Goal: Task Accomplishment & Management: Manage account settings

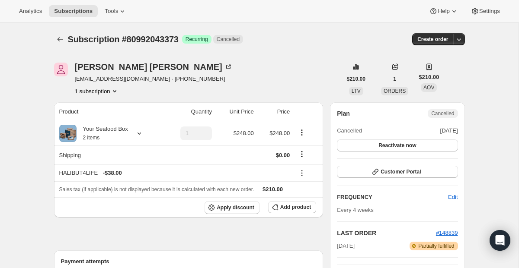
click at [56, 35] on button "Subscriptions" at bounding box center [60, 39] width 12 height 12
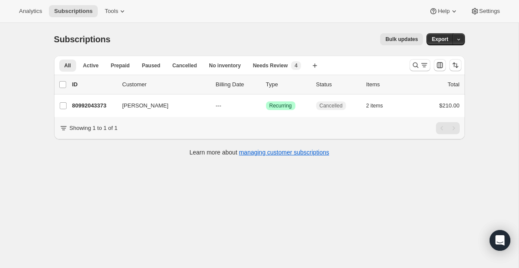
click at [424, 72] on div at bounding box center [435, 65] width 59 height 17
click at [424, 69] on icon "Search and filter results" at bounding box center [424, 65] width 9 height 9
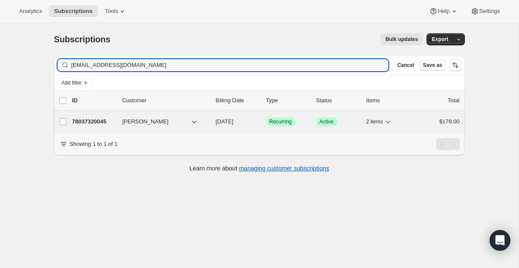
type input "[EMAIL_ADDRESS][DOMAIN_NAME]"
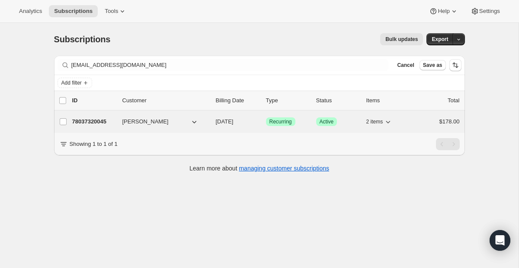
click at [284, 118] on span "Recurring" at bounding box center [280, 121] width 22 height 7
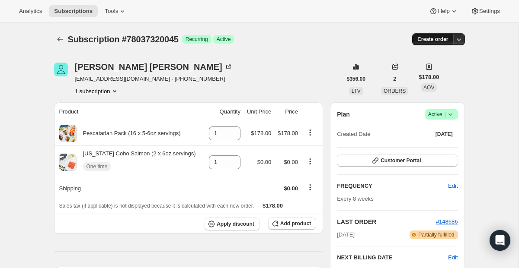
click at [446, 42] on span "Create order" at bounding box center [432, 39] width 31 height 7
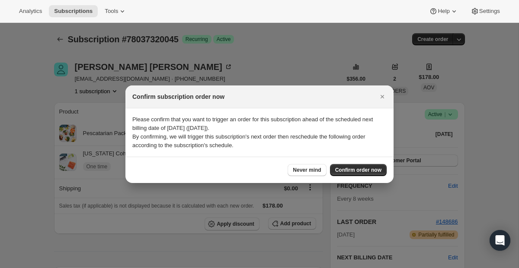
click at [339, 57] on div at bounding box center [259, 134] width 519 height 268
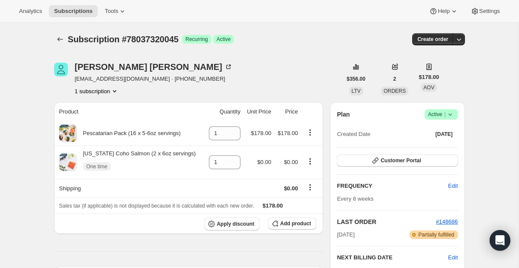
click at [446, 120] on div "Plan Success Active | Created Date [DATE]" at bounding box center [397, 124] width 121 height 31
click at [446, 114] on icon at bounding box center [450, 114] width 9 height 9
click at [440, 150] on span "Cancel subscription" at bounding box center [437, 146] width 49 height 9
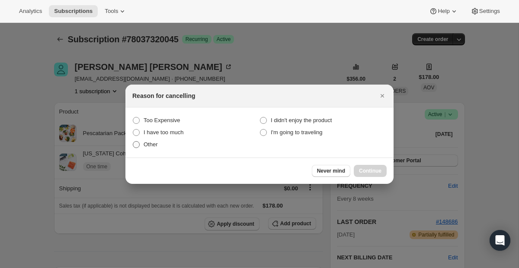
click at [163, 149] on label "Other" at bounding box center [195, 145] width 127 height 12
click at [133, 142] on input "Other" at bounding box center [133, 141] width 0 height 0
radio input "true"
click at [372, 164] on div "Never mind Continue" at bounding box center [259, 171] width 268 height 26
click at [370, 168] on span "Continue" at bounding box center [370, 171] width 22 height 7
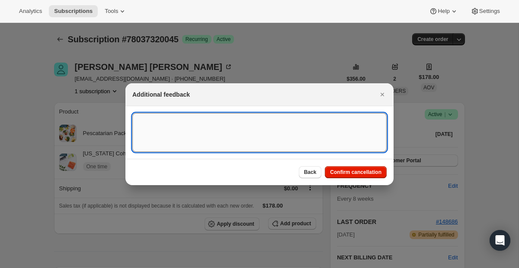
click at [265, 145] on textarea ":r223:" at bounding box center [259, 132] width 254 height 39
type textarea "One time"
click at [338, 166] on button "Confirm cancellation" at bounding box center [356, 172] width 62 height 12
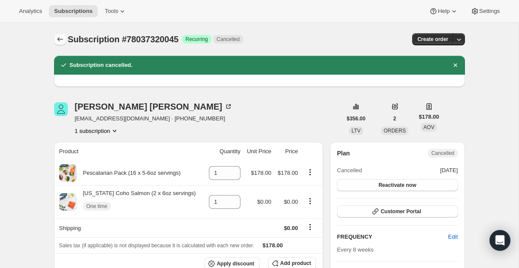
click at [58, 38] on icon "Subscriptions" at bounding box center [60, 39] width 9 height 9
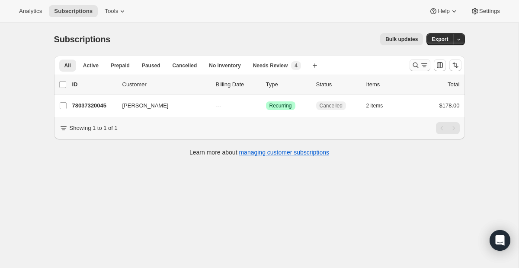
click at [414, 66] on icon "Search and filter results" at bounding box center [415, 65] width 9 height 9
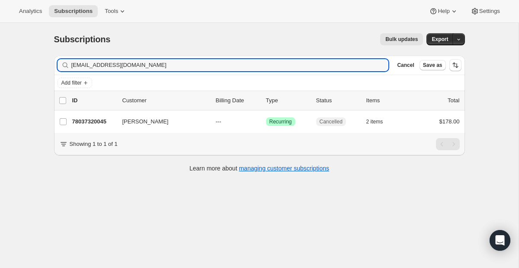
drag, startPoint x: 234, startPoint y: 68, endPoint x: 3, endPoint y: 61, distance: 231.4
click at [3, 61] on div "Subscriptions. This page is ready Subscriptions Bulk updates More actions Bulk …" at bounding box center [259, 157] width 518 height 268
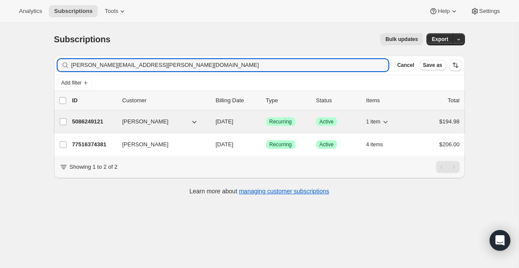
type input "[PERSON_NAME][EMAIL_ADDRESS][PERSON_NAME][DOMAIN_NAME]"
click at [281, 122] on span "Recurring" at bounding box center [280, 121] width 22 height 7
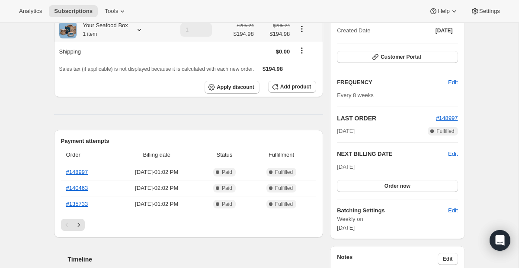
scroll to position [12, 0]
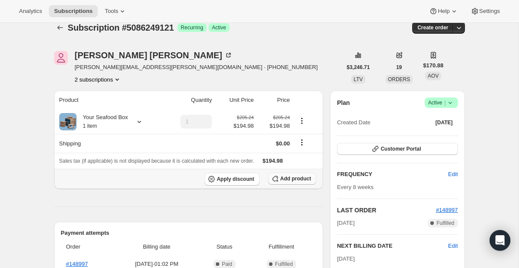
click at [290, 180] on span "Add product" at bounding box center [295, 178] width 31 height 7
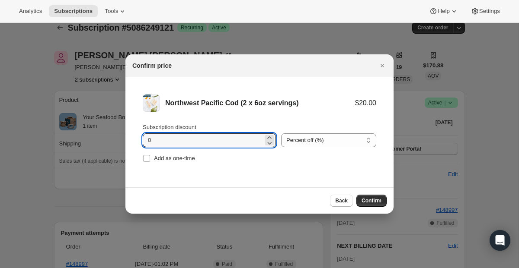
click at [212, 132] on div "Subscription discount 0" at bounding box center [209, 135] width 133 height 24
type input "100"
click at [174, 162] on span "Add as one-time" at bounding box center [174, 158] width 41 height 9
click at [150, 162] on input "Add as one-time" at bounding box center [146, 158] width 7 height 7
checkbox input "true"
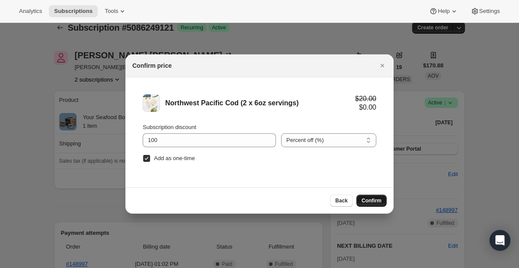
click at [362, 201] on span "Confirm" at bounding box center [371, 201] width 20 height 7
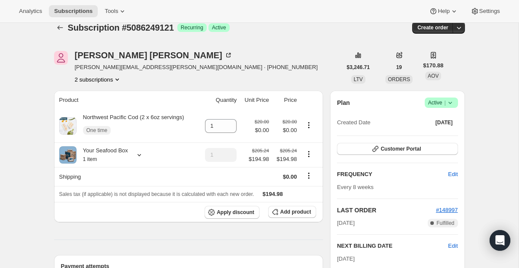
scroll to position [0, 0]
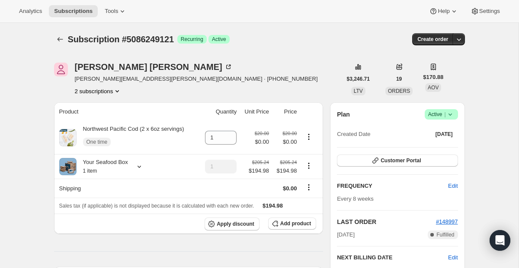
click at [56, 41] on icon "Subscriptions" at bounding box center [60, 39] width 9 height 9
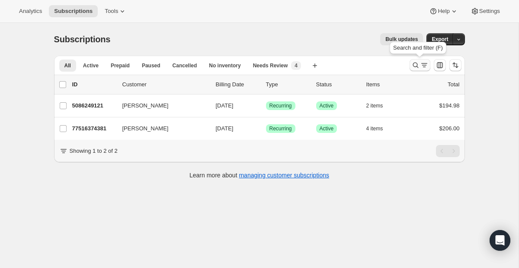
click at [415, 68] on icon "Search and filter results" at bounding box center [415, 65] width 9 height 9
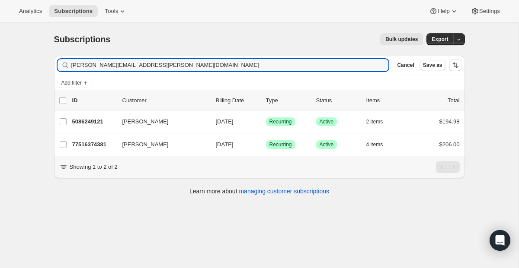
drag, startPoint x: 166, startPoint y: 67, endPoint x: 62, endPoint y: 63, distance: 104.2
click at [62, 63] on div "[PERSON_NAME][EMAIL_ADDRESS][PERSON_NAME][DOMAIN_NAME] Clear" at bounding box center [222, 65] width 331 height 12
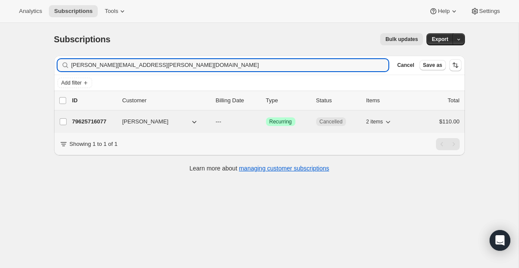
type input "[PERSON_NAME][EMAIL_ADDRESS][PERSON_NAME][DOMAIN_NAME]"
click at [286, 119] on span "Recurring" at bounding box center [280, 121] width 22 height 7
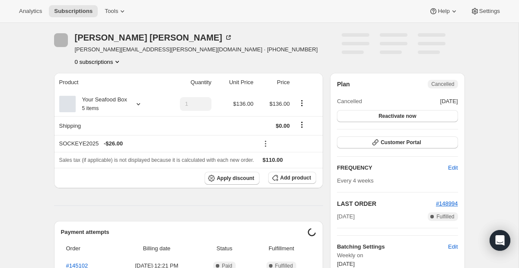
scroll to position [31, 0]
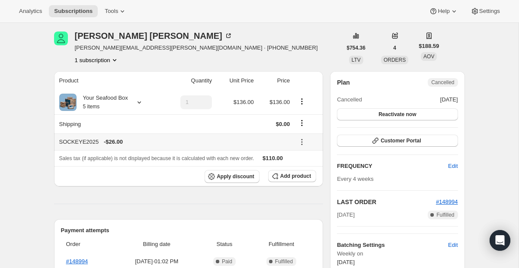
click at [301, 139] on icon at bounding box center [301, 142] width 9 height 9
click at [303, 176] on span "Remove" at bounding box center [306, 173] width 21 height 6
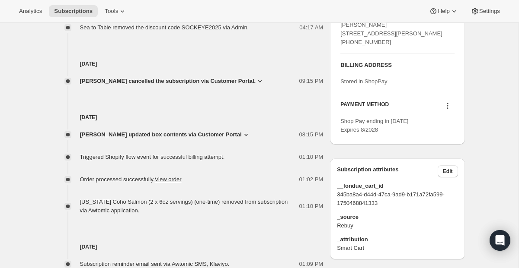
scroll to position [396, 0]
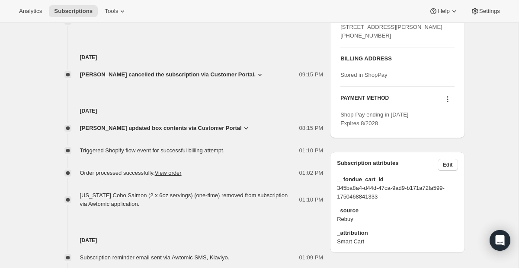
click at [230, 127] on span "[PERSON_NAME] updated box contents via Customer Portal" at bounding box center [161, 128] width 162 height 9
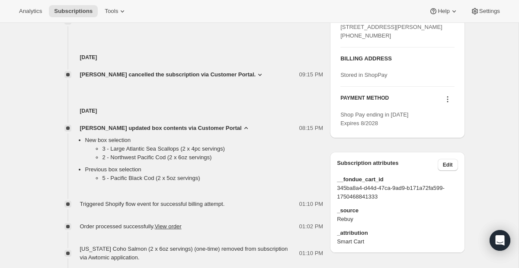
click at [230, 127] on span "[PERSON_NAME] updated box contents via Customer Portal" at bounding box center [161, 128] width 162 height 9
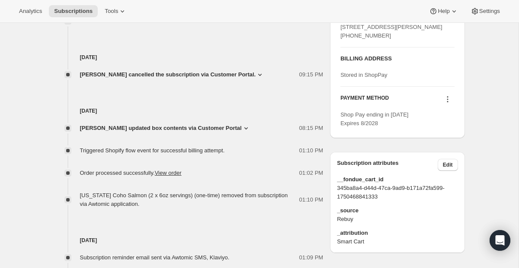
scroll to position [0, 0]
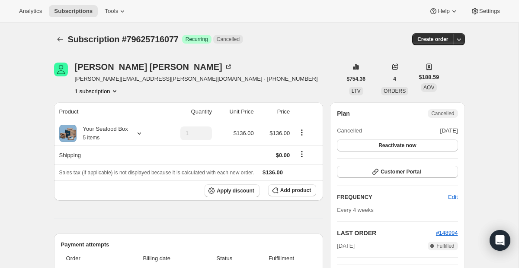
click at [56, 45] on div at bounding box center [61, 39] width 14 height 12
click at [58, 41] on icon "Subscriptions" at bounding box center [60, 39] width 9 height 9
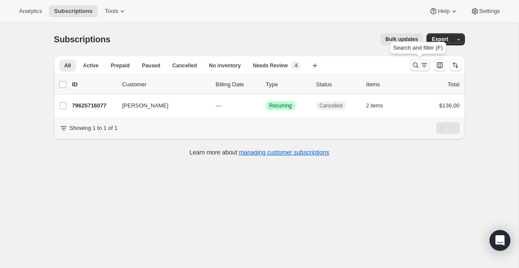
click at [412, 61] on icon "Search and filter results" at bounding box center [415, 65] width 9 height 9
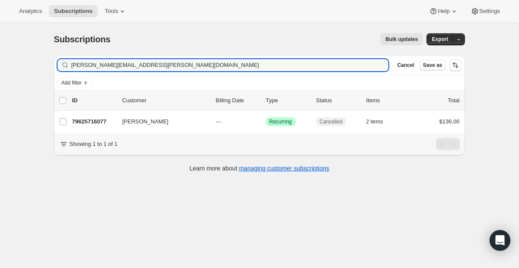
drag, startPoint x: 201, startPoint y: 65, endPoint x: 48, endPoint y: 51, distance: 154.1
click at [48, 51] on div "Filter subscribers [PERSON_NAME][EMAIL_ADDRESS][PERSON_NAME][DOMAIN_NAME] Clear…" at bounding box center [256, 115] width 418 height 133
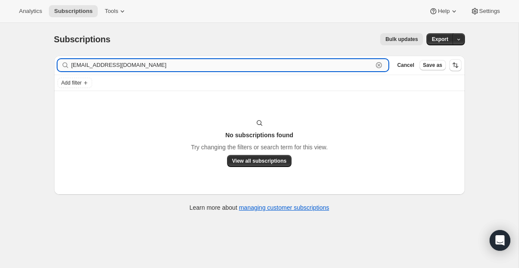
click at [328, 68] on input "[EMAIL_ADDRESS][DOMAIN_NAME]" at bounding box center [222, 65] width 302 height 12
drag, startPoint x: 328, startPoint y: 68, endPoint x: 12, endPoint y: 39, distance: 317.7
click at [12, 39] on div "Subscriptions. This page is ready Subscriptions Bulk updates More actions Bulk …" at bounding box center [259, 157] width 518 height 268
paste input "[EMAIL_ADDRESS]"
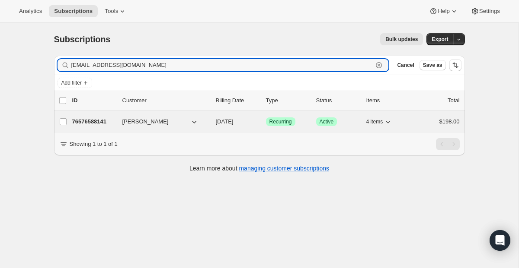
type input "[EMAIL_ADDRESS][DOMAIN_NAME]"
click at [280, 119] on span "Recurring" at bounding box center [280, 121] width 22 height 7
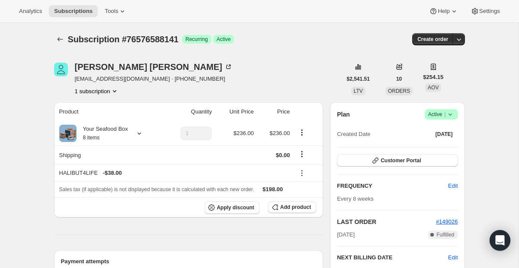
click at [428, 117] on span "Active |" at bounding box center [441, 114] width 26 height 9
click at [293, 146] on td "$0.00" at bounding box center [274, 155] width 36 height 19
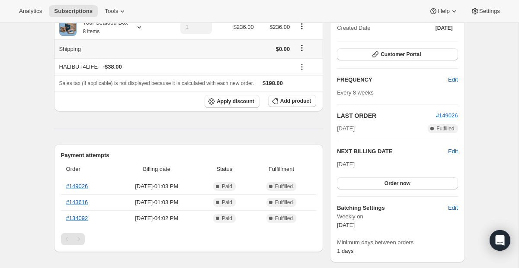
scroll to position [59, 0]
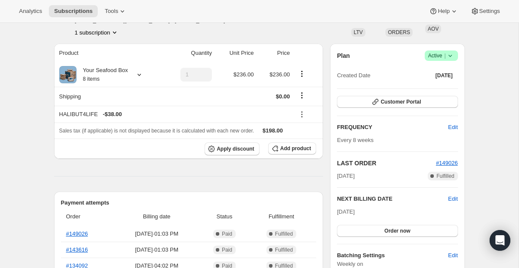
click at [441, 55] on span "Active |" at bounding box center [441, 55] width 26 height 9
click at [435, 89] on span "Cancel subscription" at bounding box center [437, 87] width 49 height 6
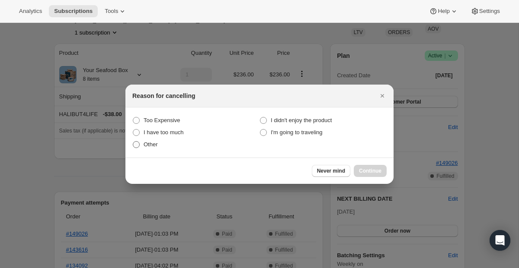
click at [160, 143] on label "Other" at bounding box center [195, 145] width 127 height 12
click at [133, 142] on input "Other" at bounding box center [133, 141] width 0 height 0
radio input "true"
click at [367, 177] on div "Never mind Continue" at bounding box center [259, 171] width 268 height 26
click at [379, 93] on icon "Close" at bounding box center [382, 96] width 9 height 9
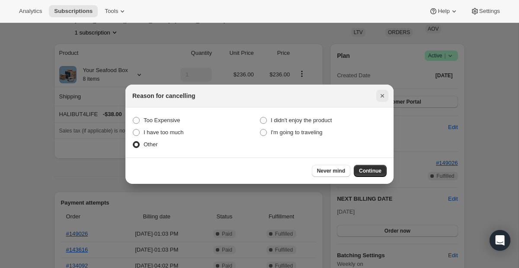
scroll to position [59, 0]
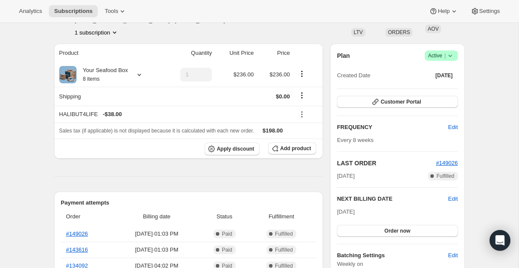
click at [435, 54] on span "Active |" at bounding box center [441, 55] width 26 height 9
click at [421, 89] on span "Cancel subscription" at bounding box center [437, 87] width 49 height 6
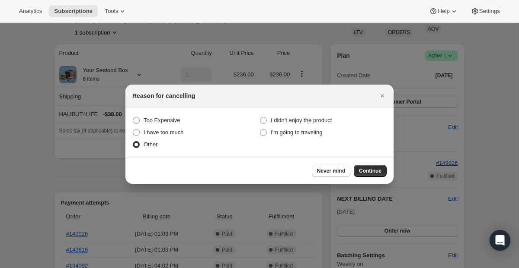
scroll to position [0, 0]
click at [370, 170] on span "Continue" at bounding box center [370, 171] width 22 height 7
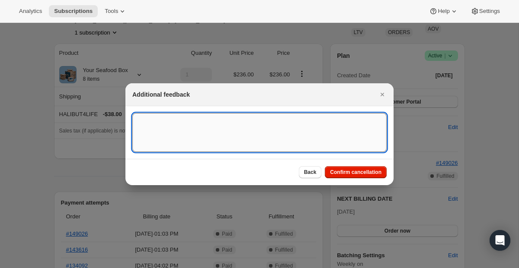
click at [201, 143] on textarea ":r2p3:" at bounding box center [259, 132] width 254 height 39
paste textarea "PLEASE CANCEL. We are not at this address. Please cancel subscription. We will …"
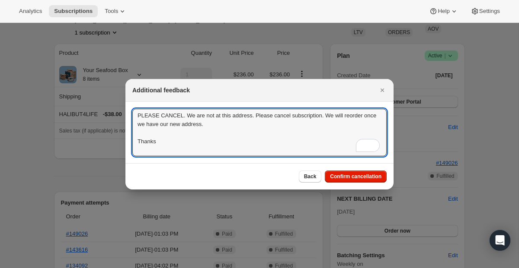
scroll to position [1, 0]
type textarea "PLEASE CANCEL. We are not at this address. Please cancel subscription. We will …"
click at [345, 171] on button "Confirm cancellation" at bounding box center [356, 177] width 62 height 12
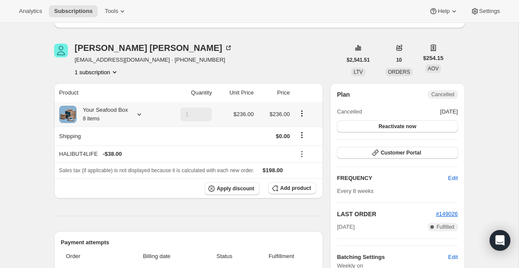
scroll to position [0, 0]
